Goal: Find specific page/section: Find specific page/section

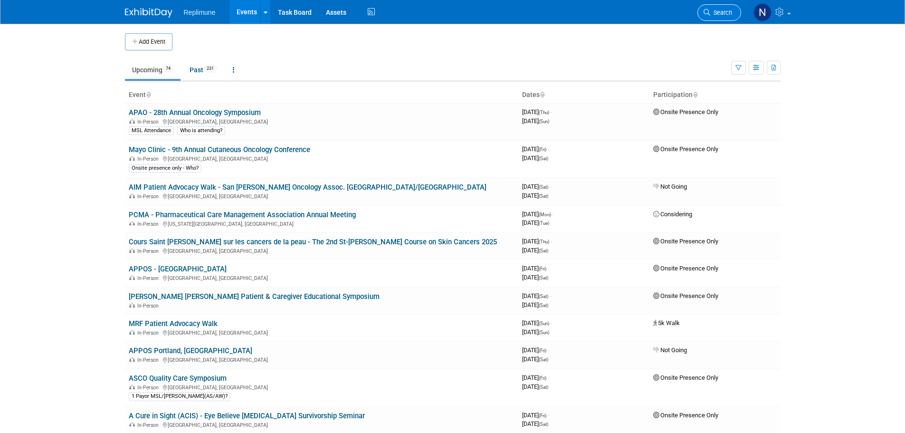
click at [713, 17] on link "Search" at bounding box center [719, 12] width 44 height 17
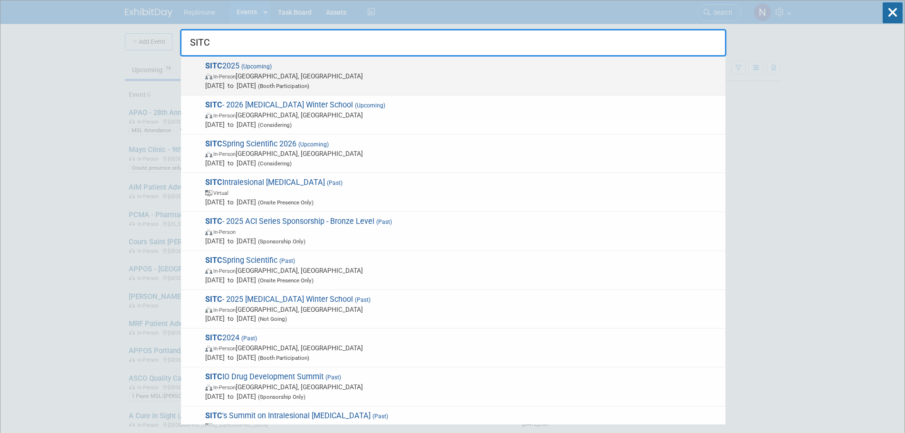
type input "SITC"
click at [210, 75] on img at bounding box center [209, 77] width 8 height 6
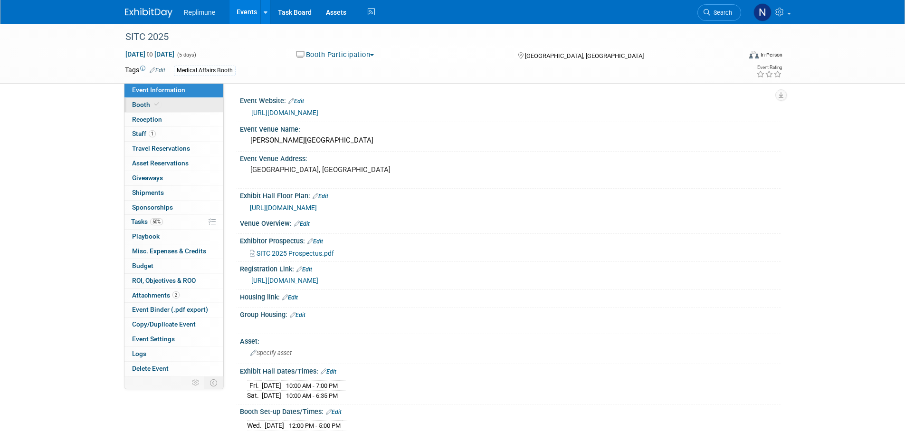
click at [133, 102] on span "Booth" at bounding box center [146, 105] width 29 height 8
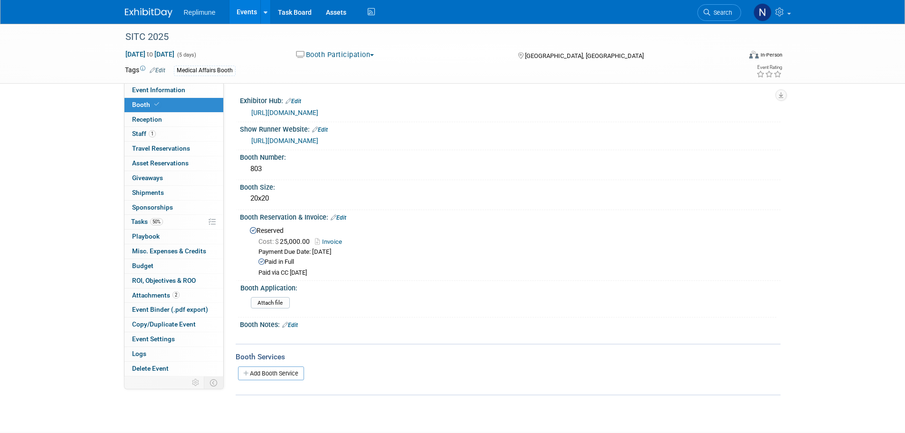
click at [318, 112] on link "https://www.conferenceharvester.com/harvester2expw/home.asp?EventKey=NAKXYFLC&U…" at bounding box center [284, 113] width 67 height 8
